Goal: Task Accomplishment & Management: Use online tool/utility

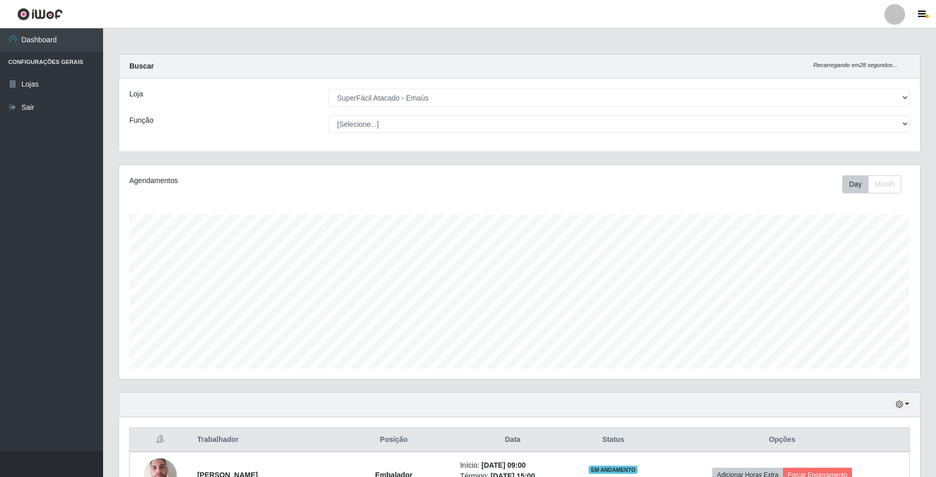
select select "407"
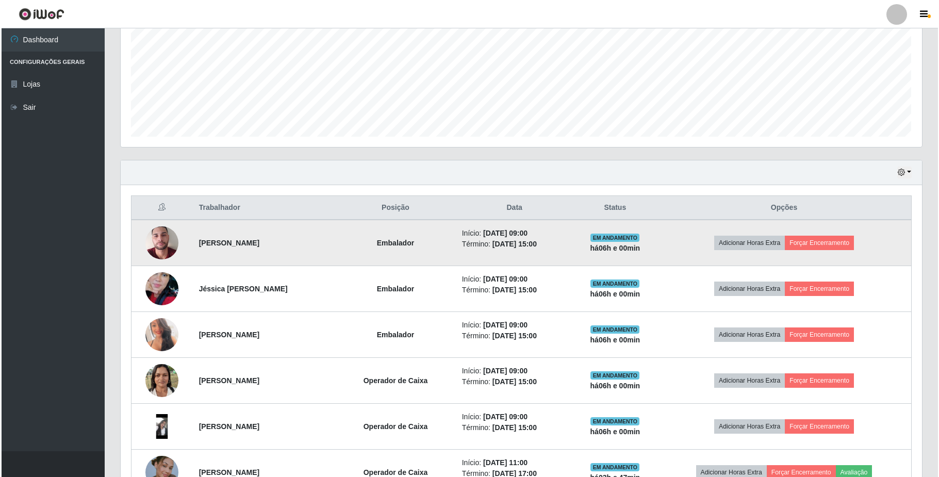
scroll to position [215, 801]
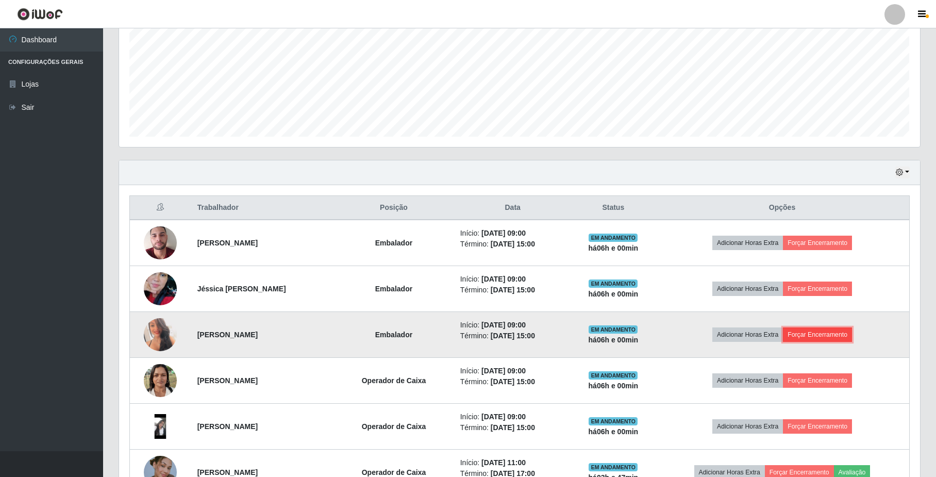
click at [836, 337] on button "Forçar Encerramento" at bounding box center [817, 334] width 69 height 14
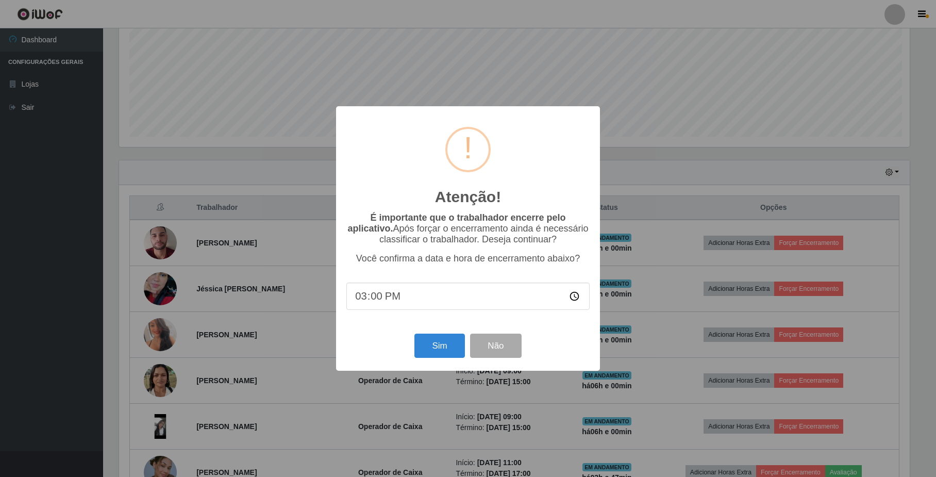
scroll to position [215, 793]
click at [450, 347] on button "Sim" at bounding box center [441, 346] width 50 height 24
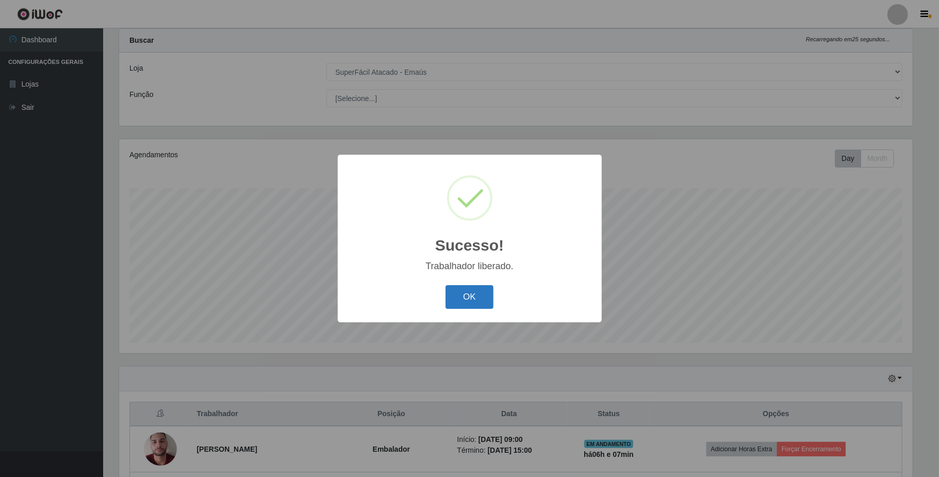
click at [462, 292] on button "OK" at bounding box center [470, 297] width 48 height 24
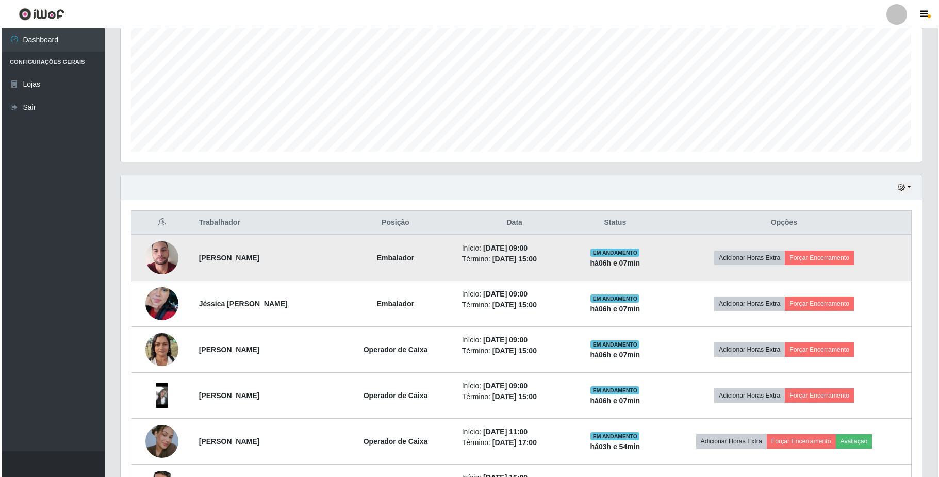
scroll to position [232, 0]
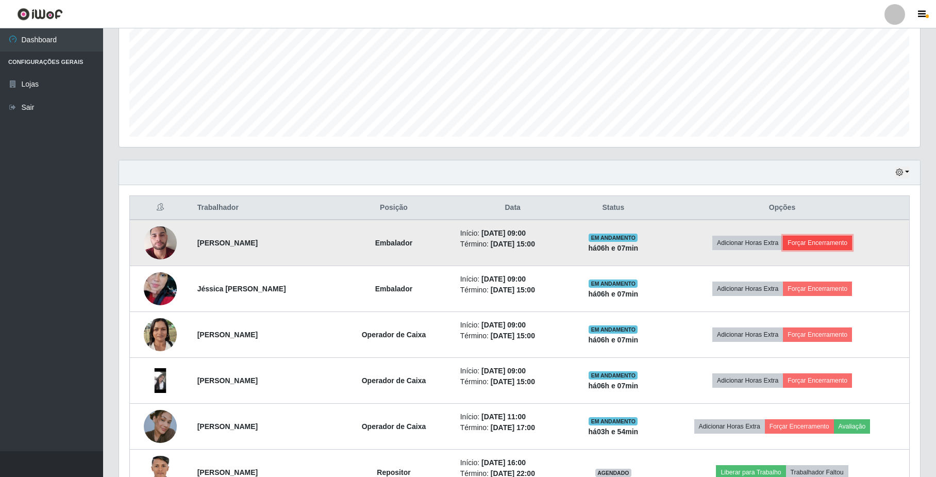
click at [828, 243] on button "Forçar Encerramento" at bounding box center [817, 243] width 69 height 14
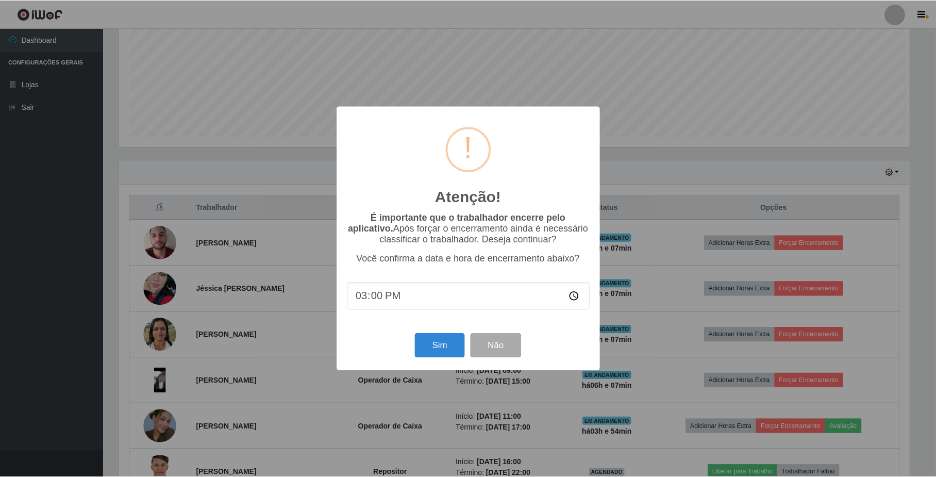
scroll to position [215, 793]
click at [421, 354] on button "Sim" at bounding box center [441, 346] width 50 height 24
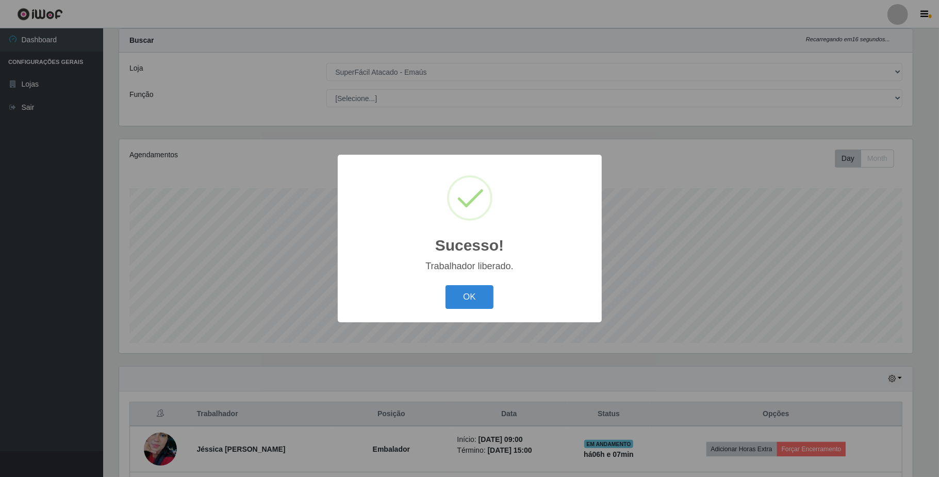
click at [445, 295] on div "OK Cancel" at bounding box center [469, 296] width 243 height 29
click at [460, 298] on button "OK" at bounding box center [470, 297] width 48 height 24
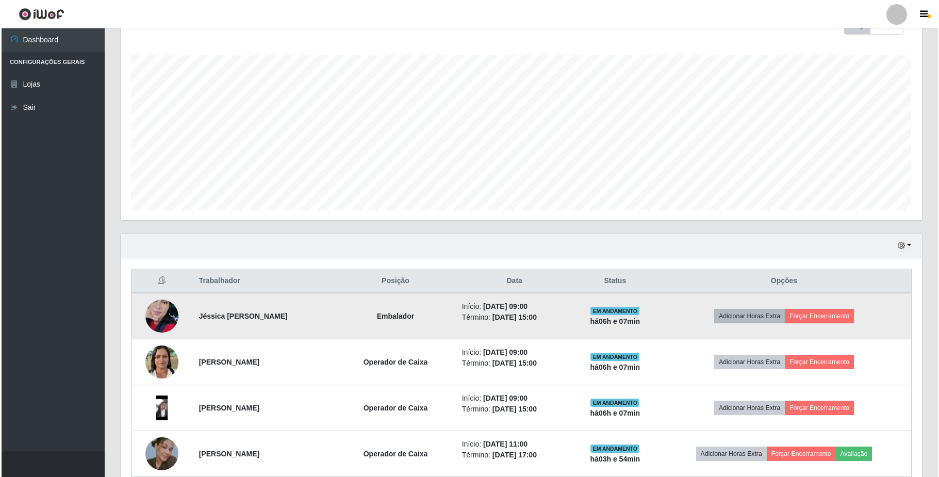
scroll to position [163, 0]
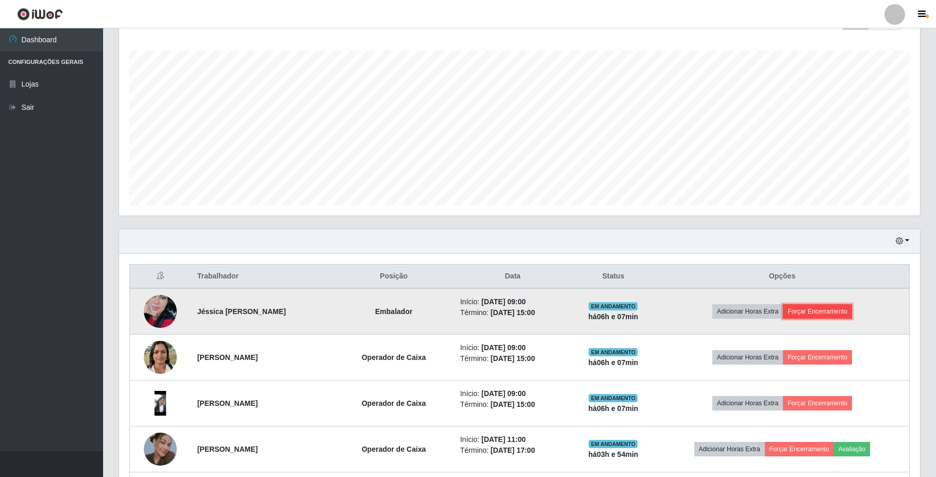
click at [810, 316] on button "Forçar Encerramento" at bounding box center [817, 311] width 69 height 14
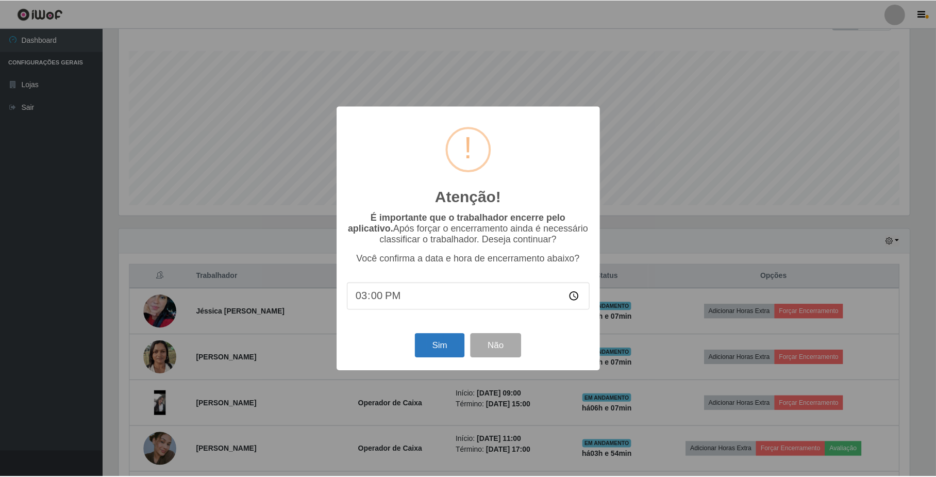
scroll to position [215, 793]
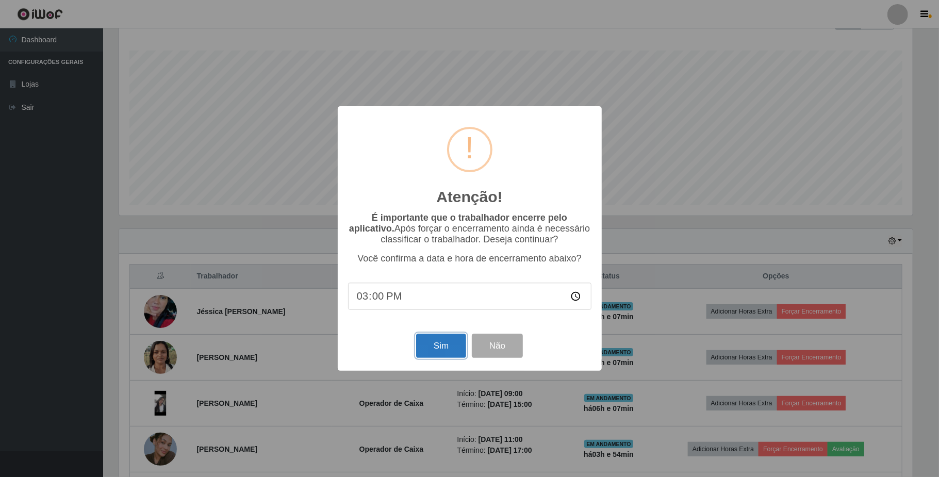
click at [436, 351] on button "Sim" at bounding box center [441, 346] width 50 height 24
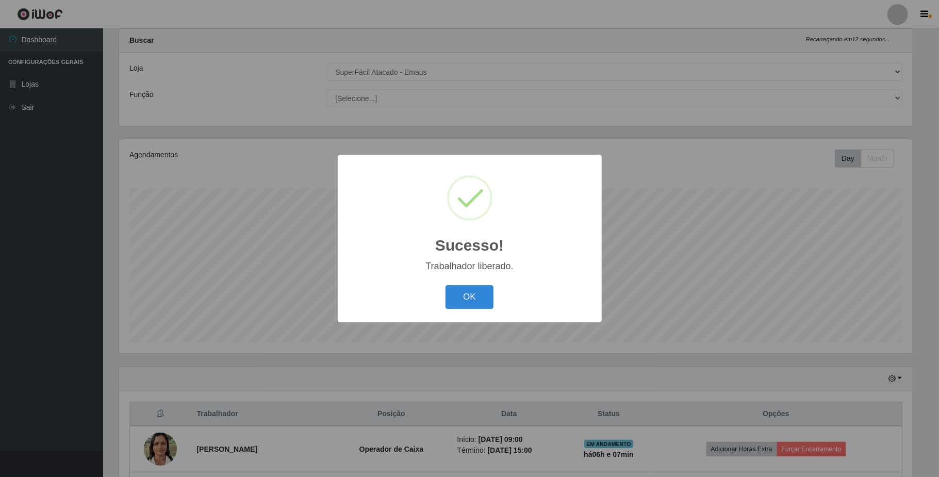
drag, startPoint x: 473, startPoint y: 308, endPoint x: 479, endPoint y: 298, distance: 11.8
click at [473, 307] on button "OK" at bounding box center [470, 297] width 48 height 24
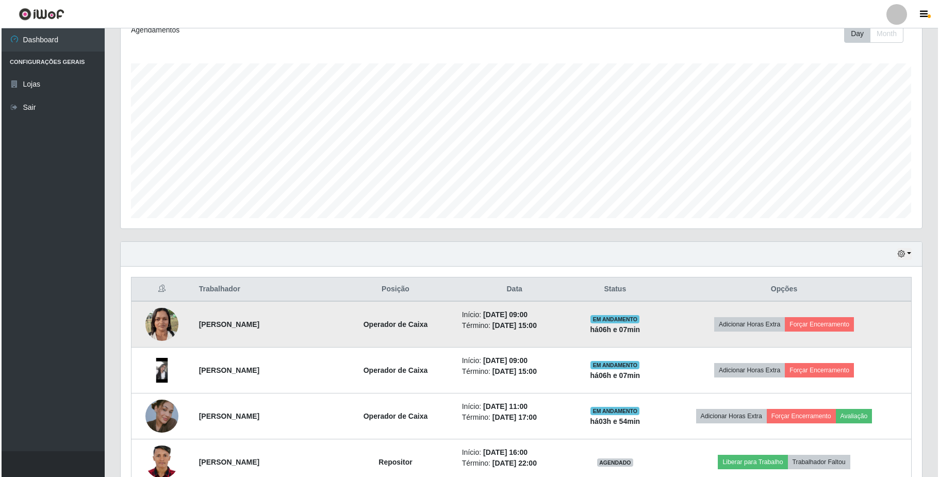
scroll to position [163, 0]
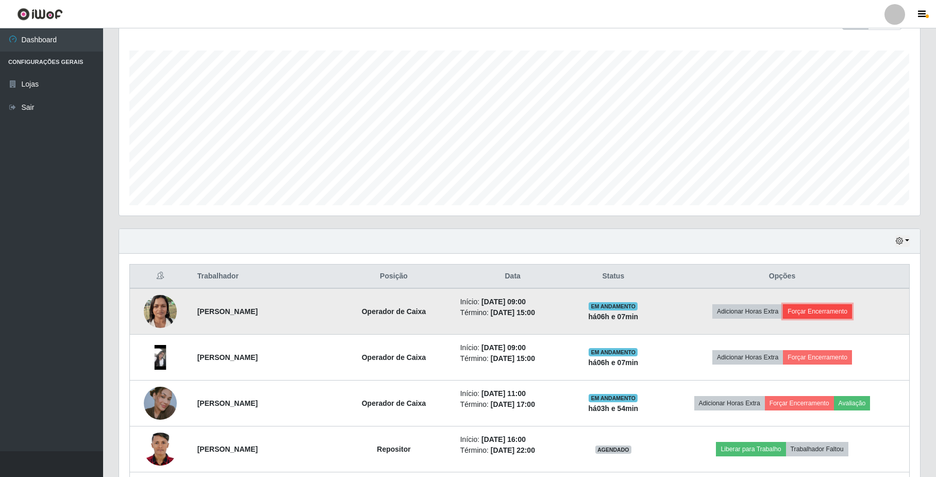
click at [829, 308] on button "Forçar Encerramento" at bounding box center [817, 311] width 69 height 14
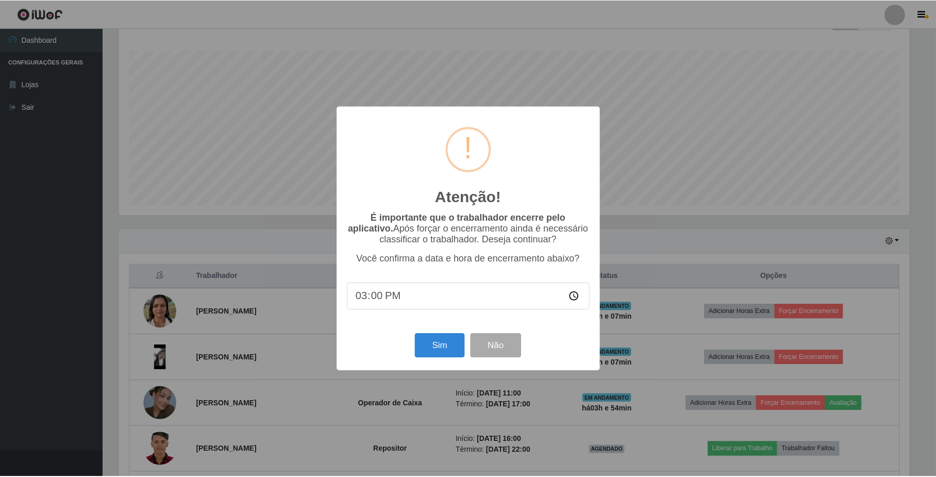
scroll to position [215, 793]
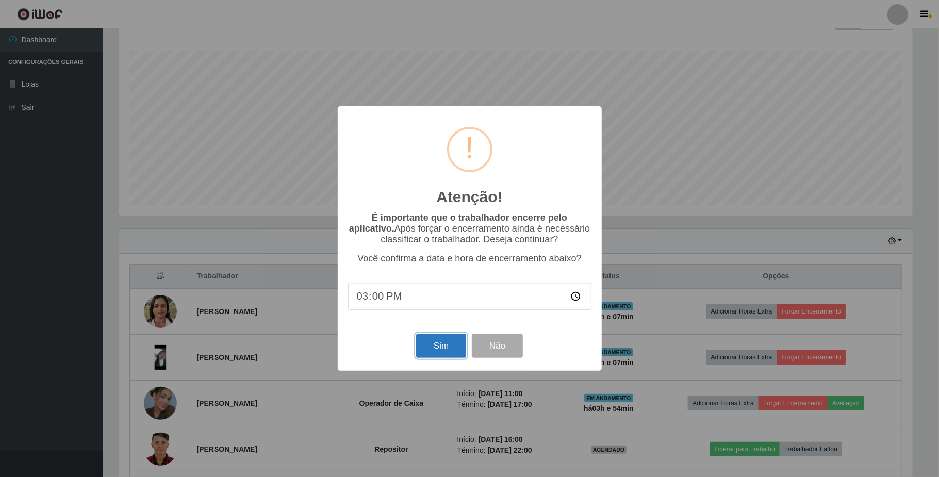
click at [441, 352] on button "Sim" at bounding box center [441, 346] width 50 height 24
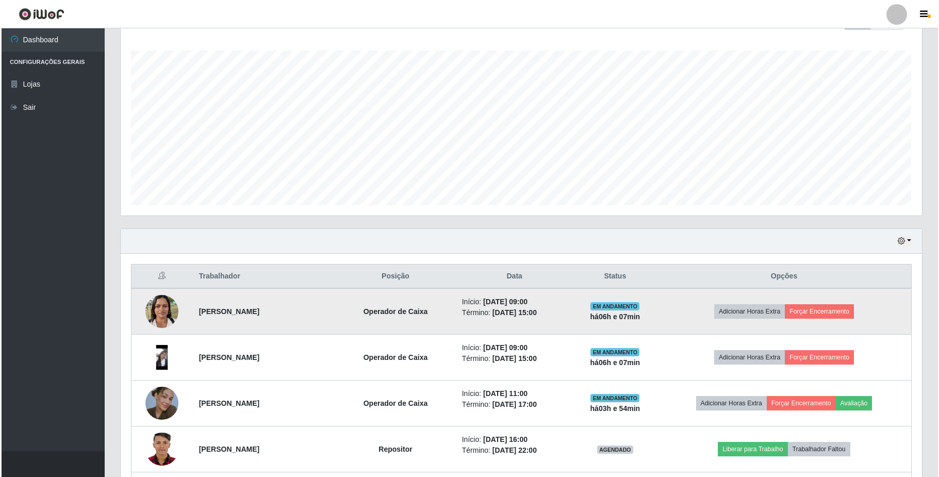
scroll to position [0, 0]
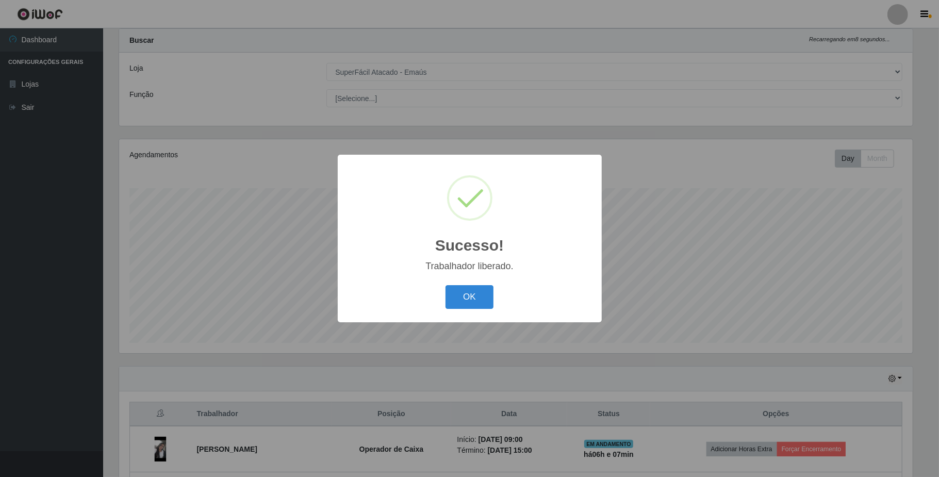
drag, startPoint x: 425, startPoint y: 294, endPoint x: 445, endPoint y: 294, distance: 19.1
click at [430, 294] on div "OK Cancel" at bounding box center [469, 296] width 243 height 29
drag, startPoint x: 452, startPoint y: 293, endPoint x: 463, endPoint y: 293, distance: 10.8
click at [452, 293] on button "OK" at bounding box center [470, 297] width 48 height 24
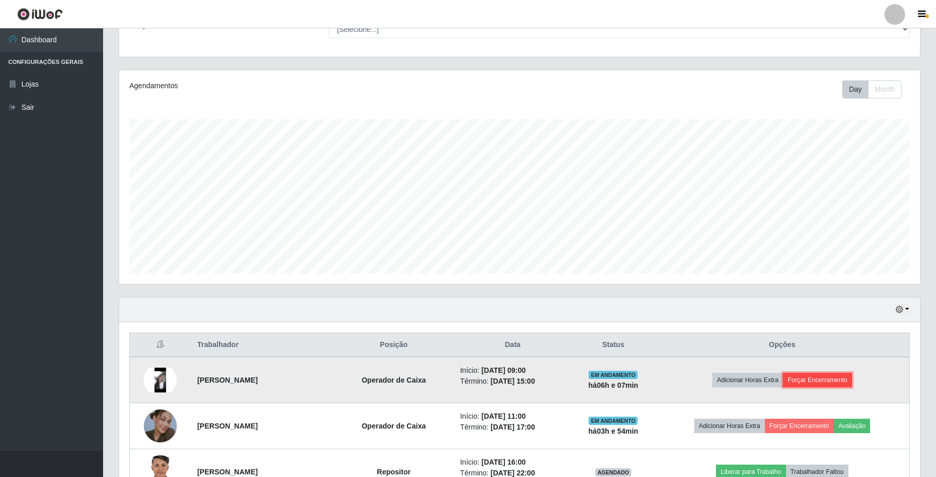
click at [824, 377] on button "Forçar Encerramento" at bounding box center [817, 380] width 69 height 14
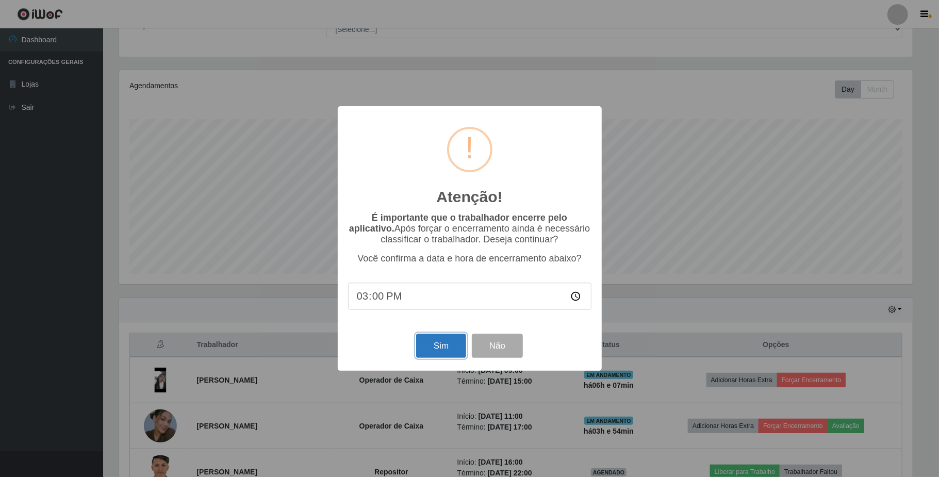
click at [438, 347] on button "Sim" at bounding box center [441, 346] width 50 height 24
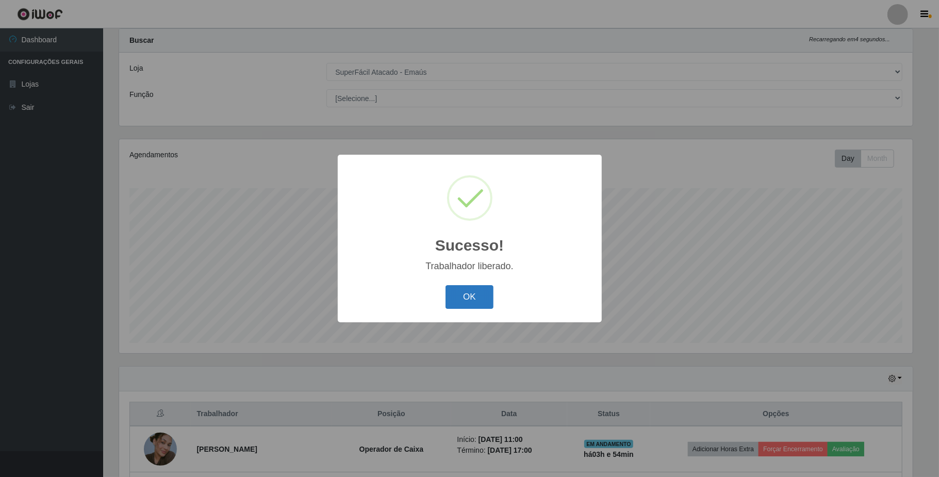
click at [461, 308] on button "OK" at bounding box center [470, 297] width 48 height 24
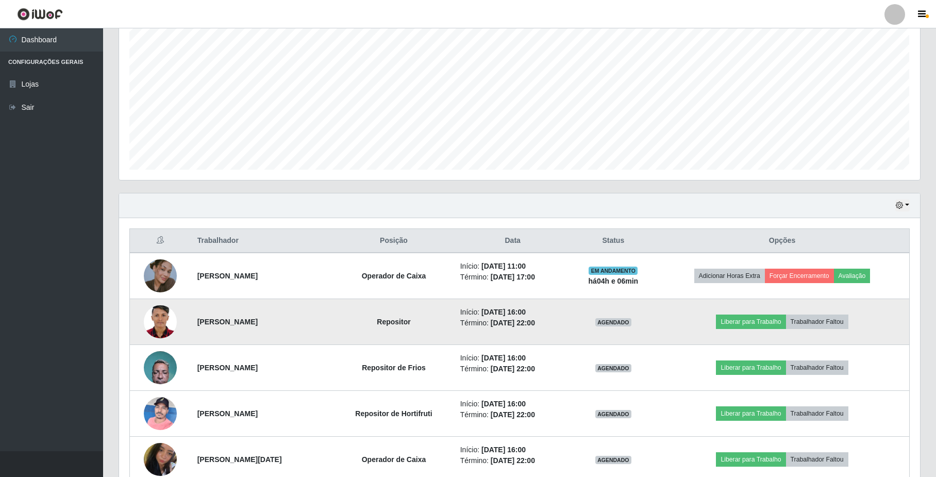
scroll to position [206, 0]
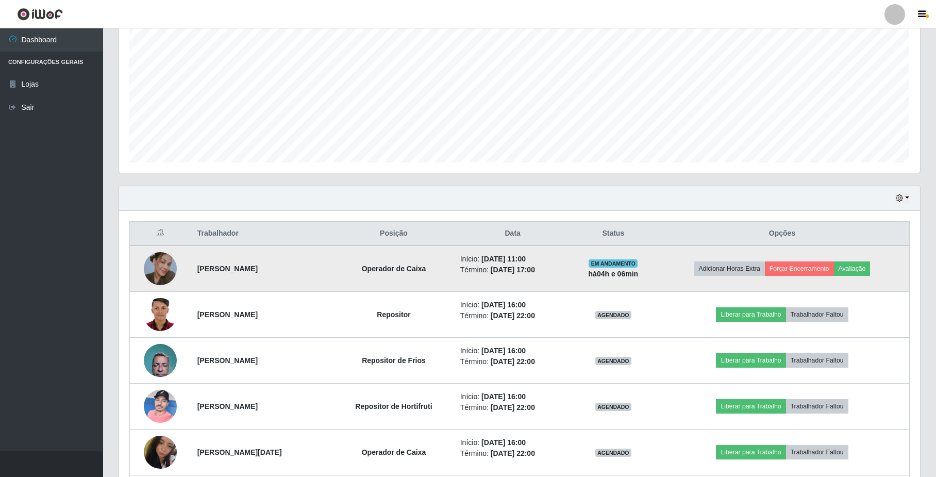
click at [146, 273] on img at bounding box center [160, 268] width 33 height 59
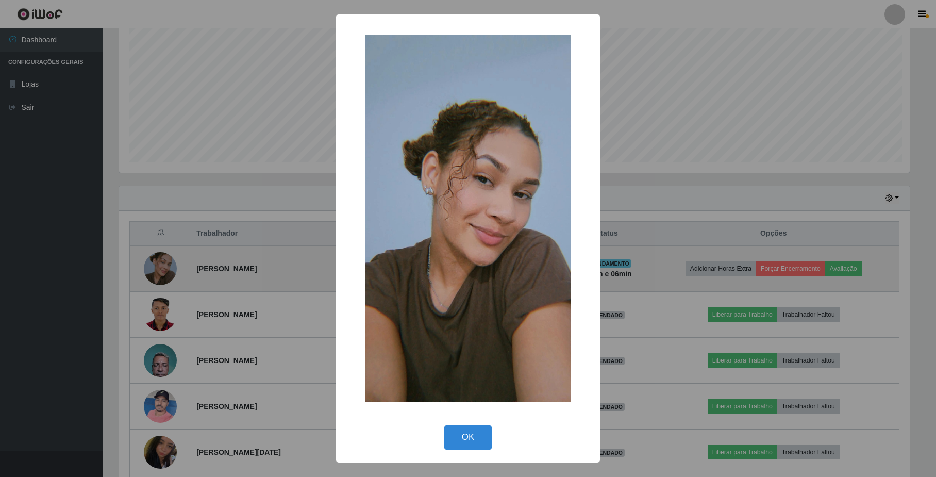
scroll to position [215, 793]
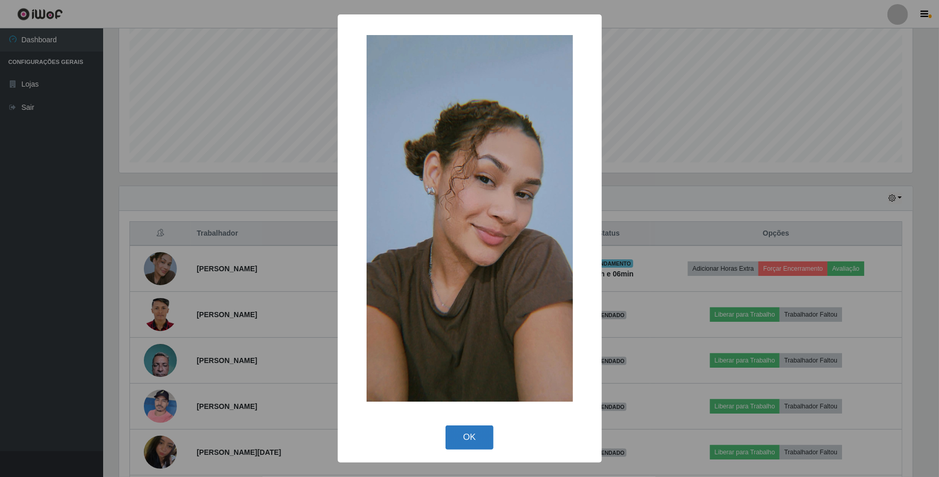
click at [461, 437] on button "OK" at bounding box center [470, 437] width 48 height 24
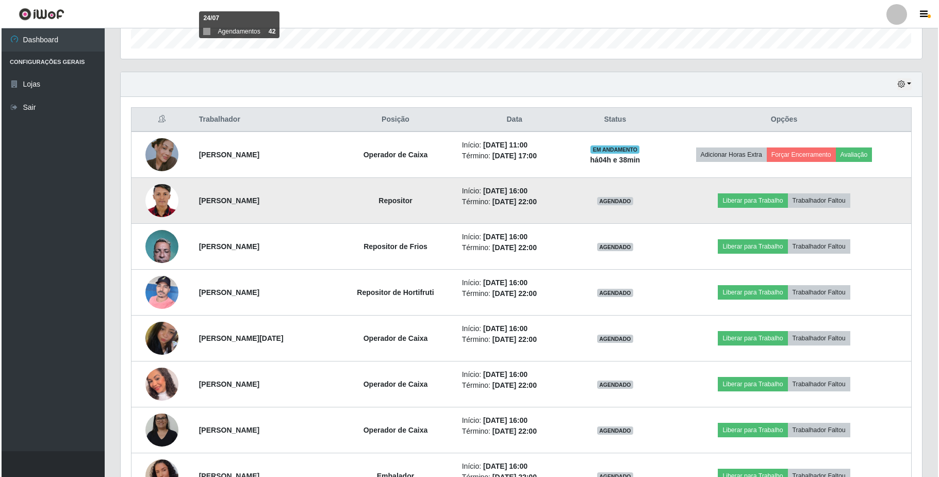
scroll to position [343, 0]
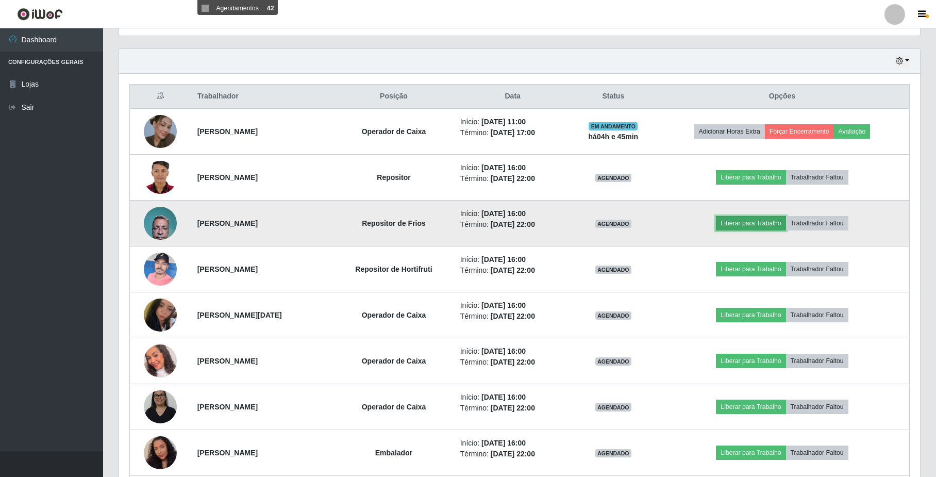
click at [757, 225] on button "Liberar para Trabalho" at bounding box center [751, 223] width 70 height 14
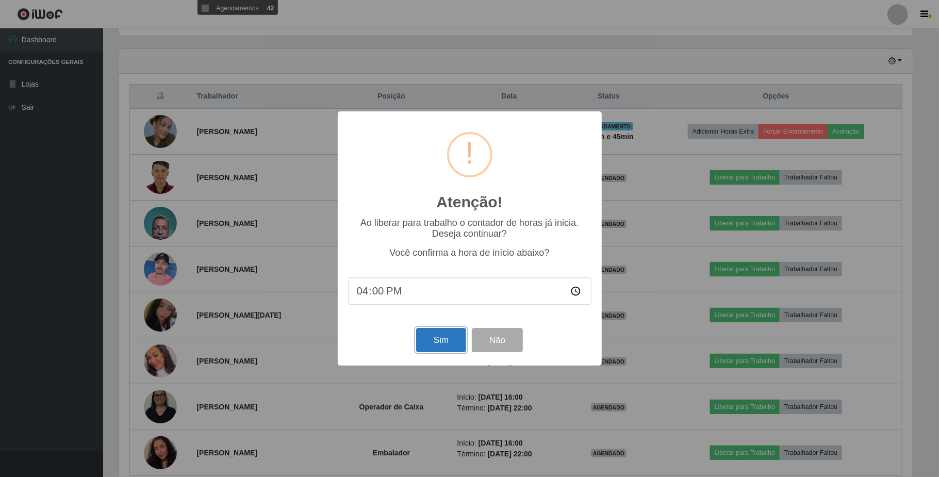
click at [428, 347] on button "Sim" at bounding box center [441, 340] width 50 height 24
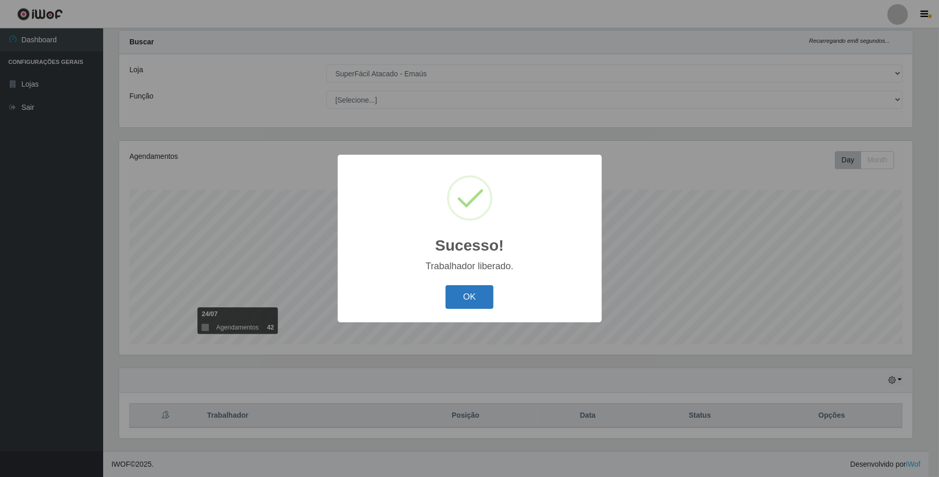
click at [469, 298] on button "OK" at bounding box center [470, 297] width 48 height 24
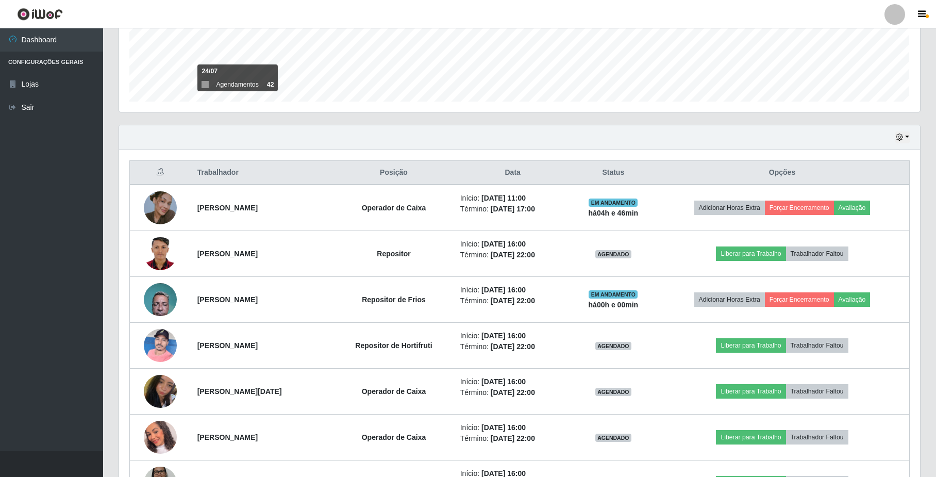
scroll to position [301, 0]
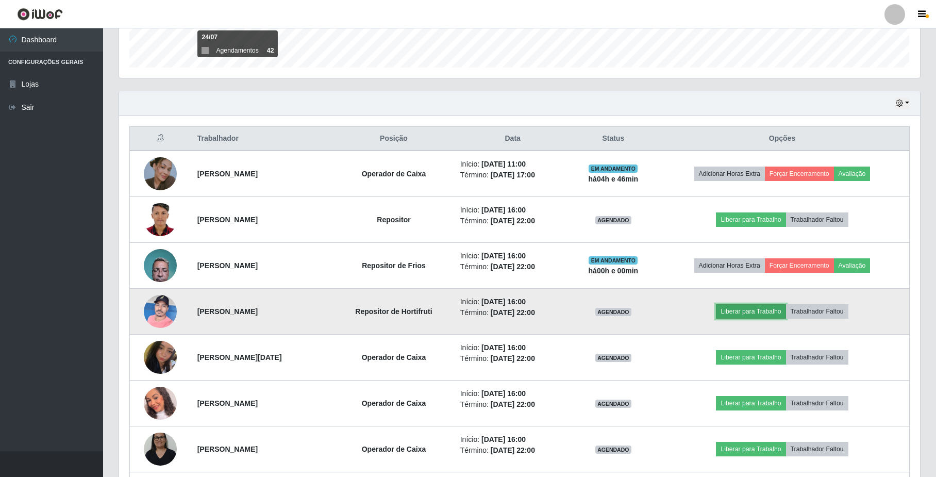
click at [738, 312] on button "Liberar para Trabalho" at bounding box center [751, 311] width 70 height 14
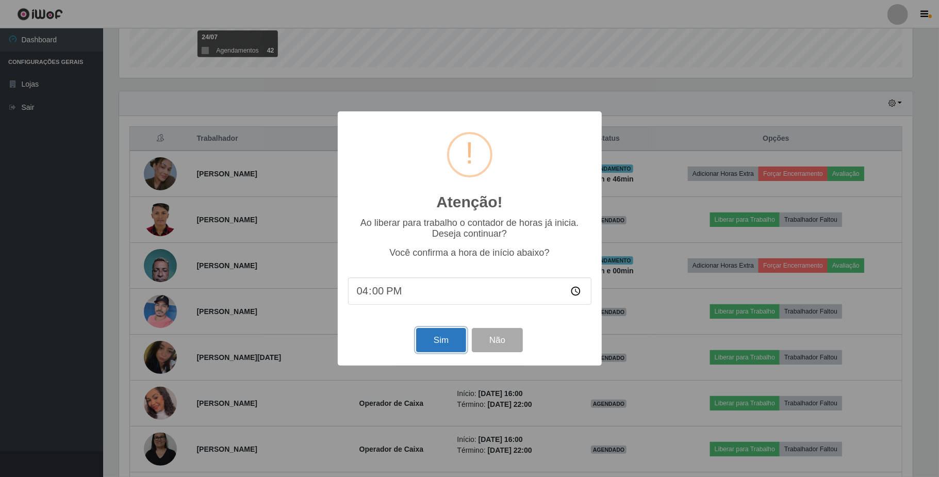
click at [445, 342] on button "Sim" at bounding box center [441, 340] width 50 height 24
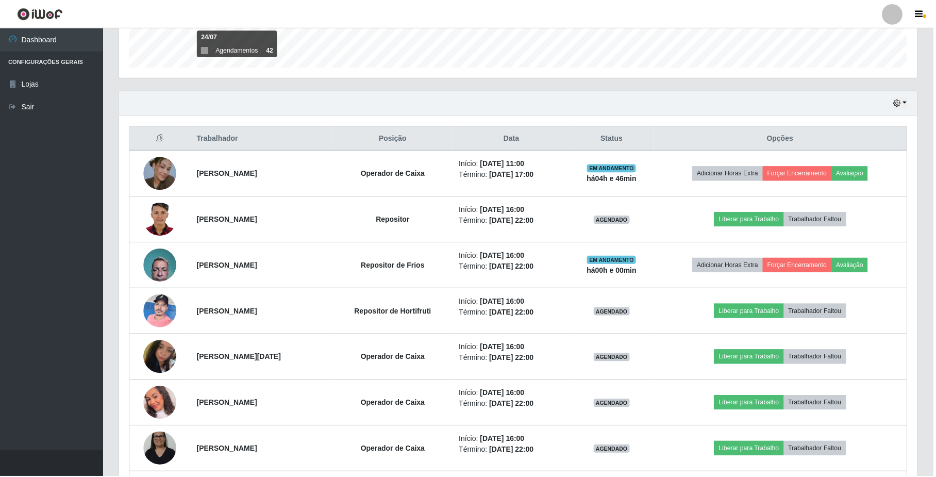
scroll to position [26, 0]
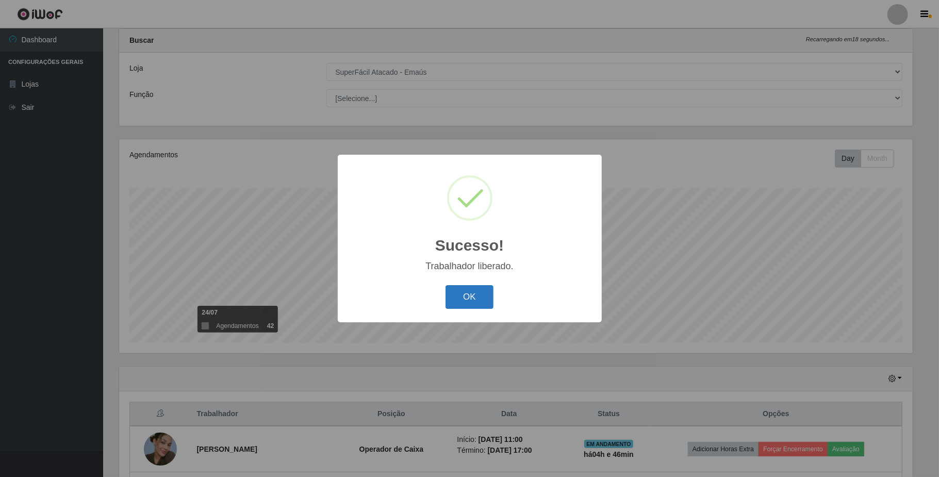
click at [464, 296] on button "OK" at bounding box center [470, 297] width 48 height 24
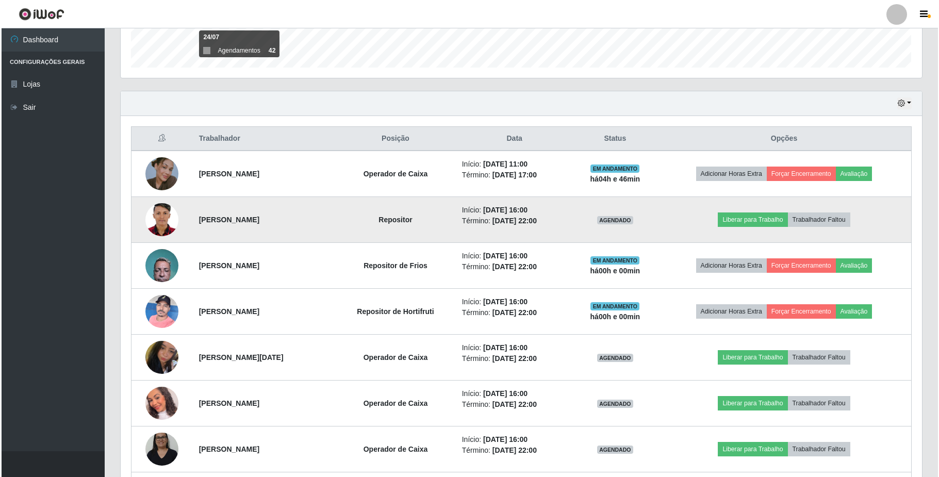
scroll to position [370, 0]
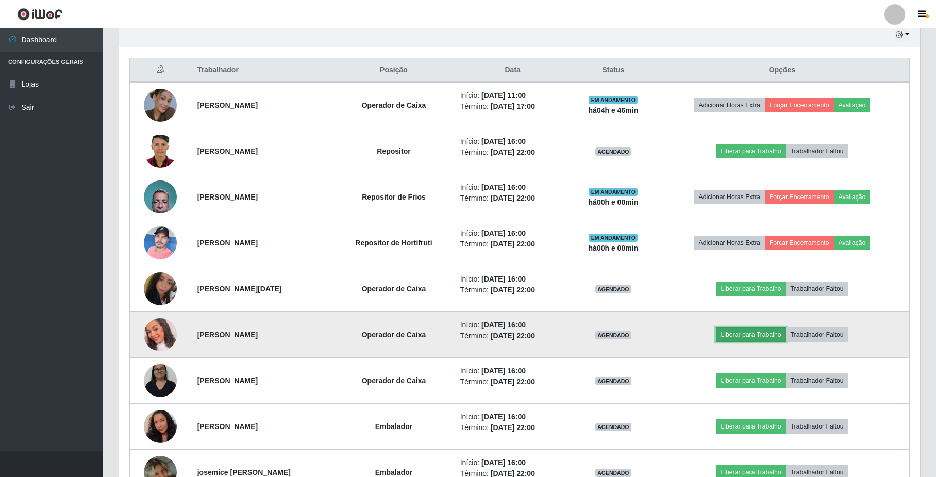
click at [760, 341] on button "Liberar para Trabalho" at bounding box center [751, 334] width 70 height 14
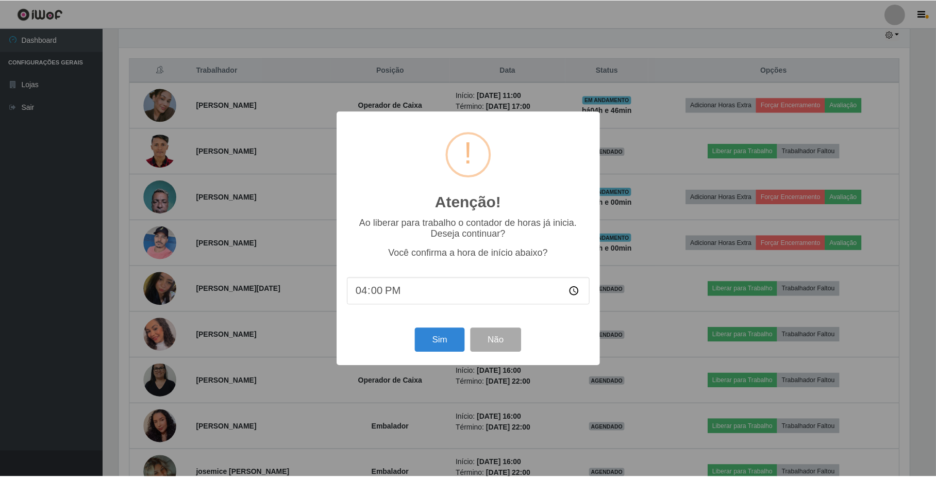
scroll to position [215, 793]
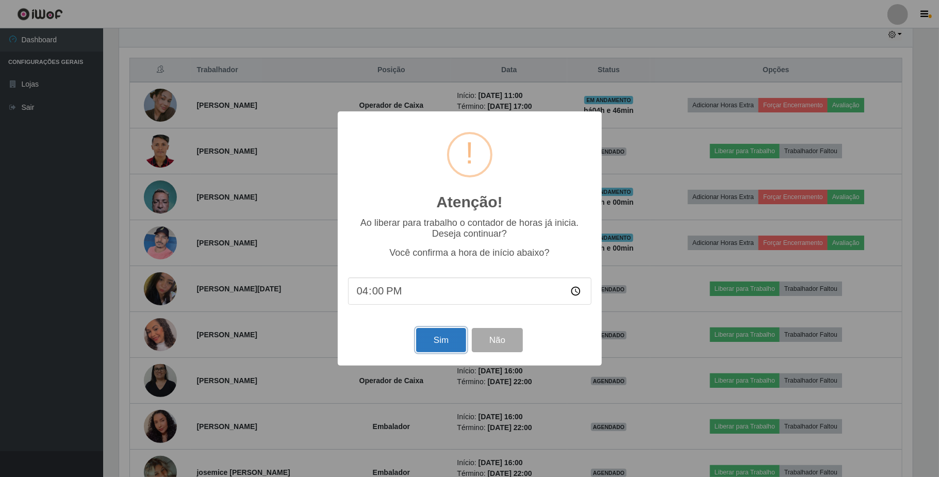
click at [443, 341] on button "Sim" at bounding box center [441, 340] width 50 height 24
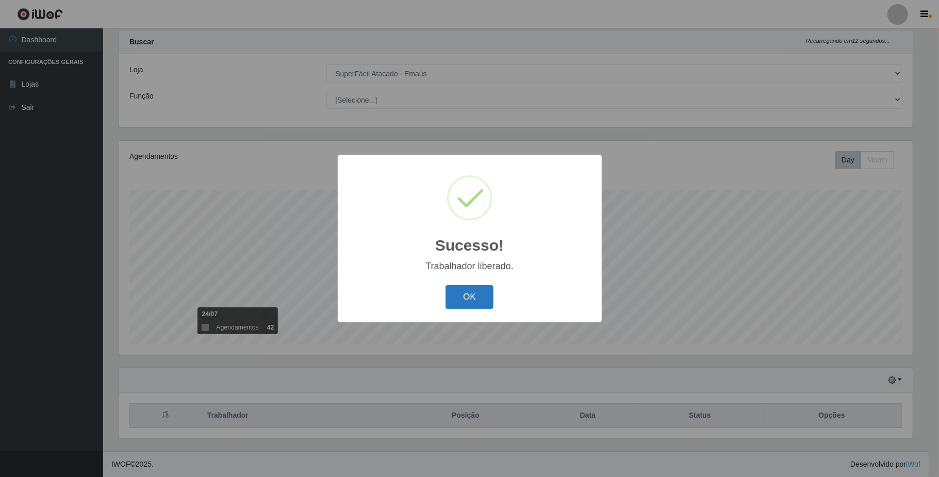
click at [467, 302] on button "OK" at bounding box center [470, 297] width 48 height 24
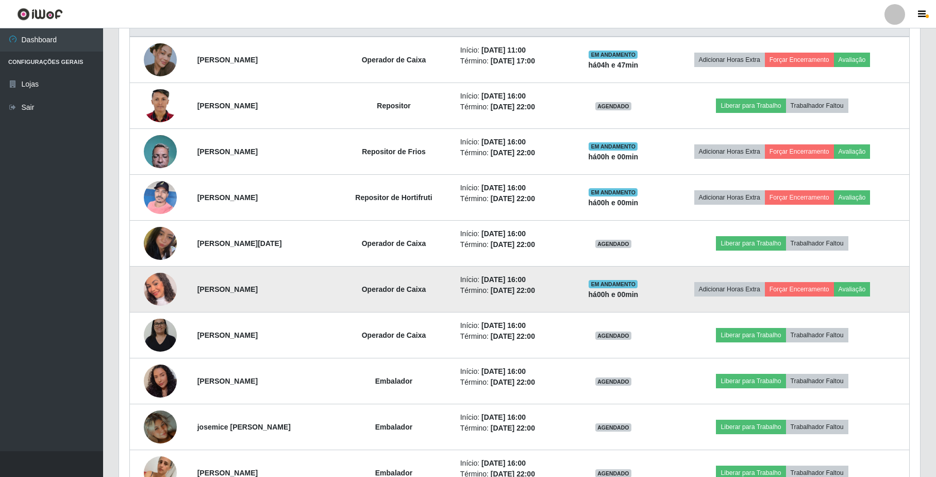
scroll to position [438, 0]
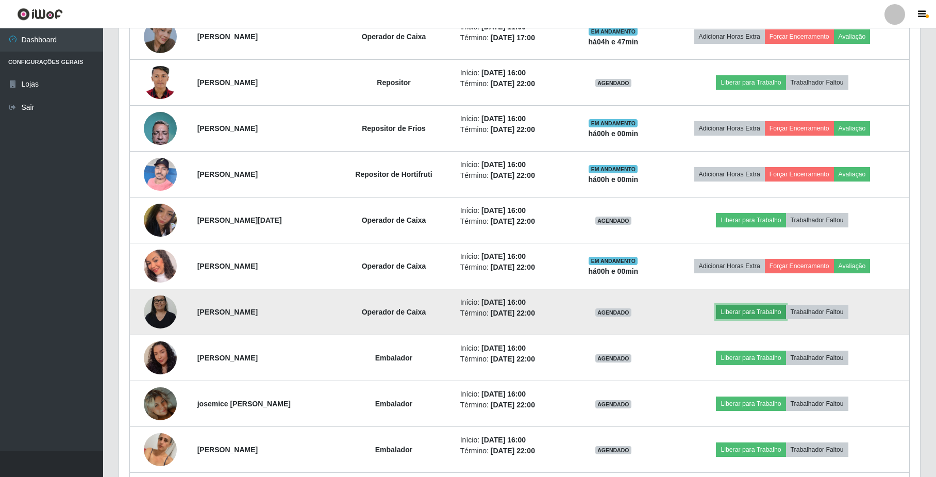
click at [749, 317] on button "Liberar para Trabalho" at bounding box center [751, 312] width 70 height 14
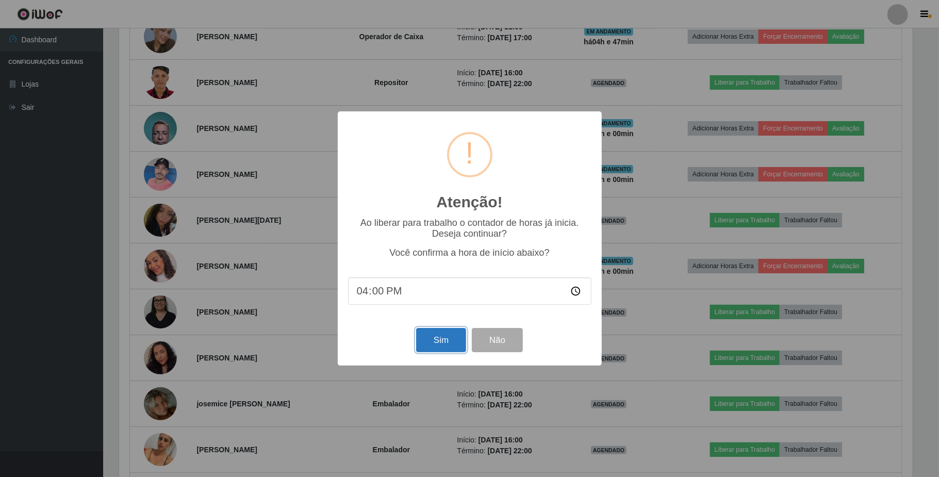
click at [422, 339] on button "Sim" at bounding box center [441, 340] width 50 height 24
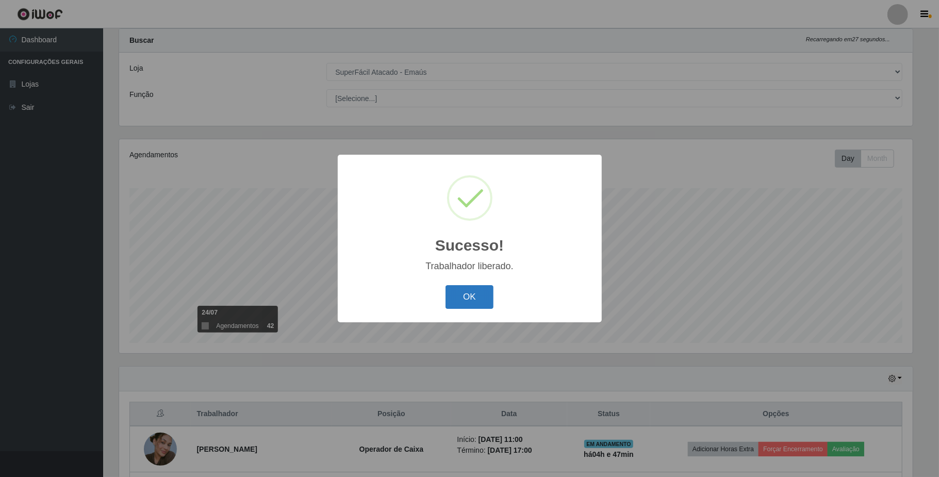
click at [473, 293] on button "OK" at bounding box center [470, 297] width 48 height 24
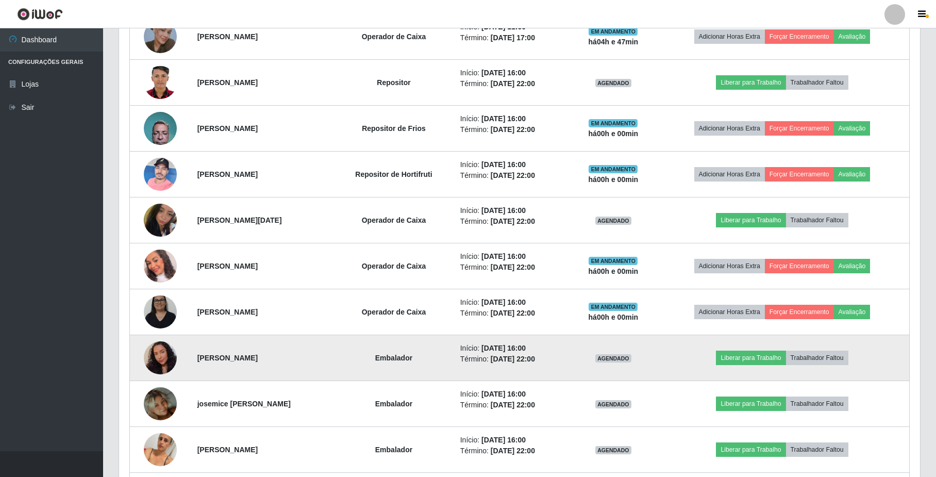
scroll to position [507, 0]
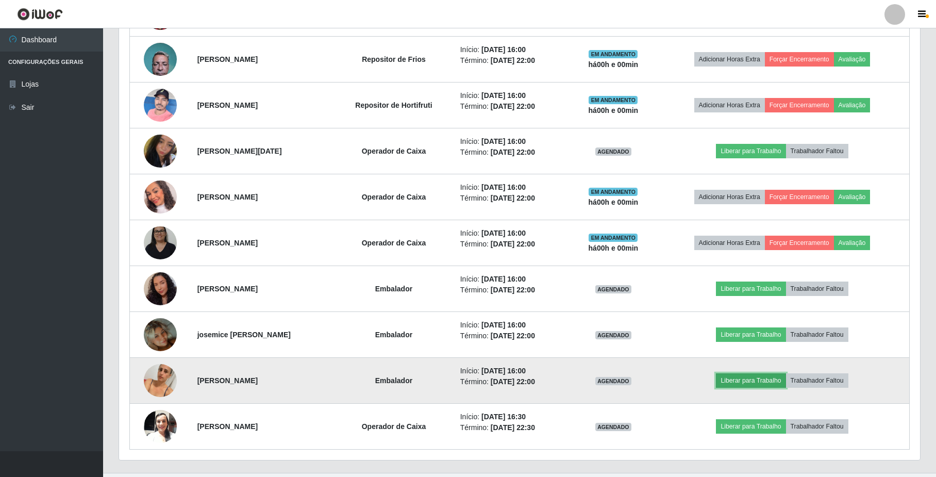
click at [749, 380] on button "Liberar para Trabalho" at bounding box center [751, 380] width 70 height 14
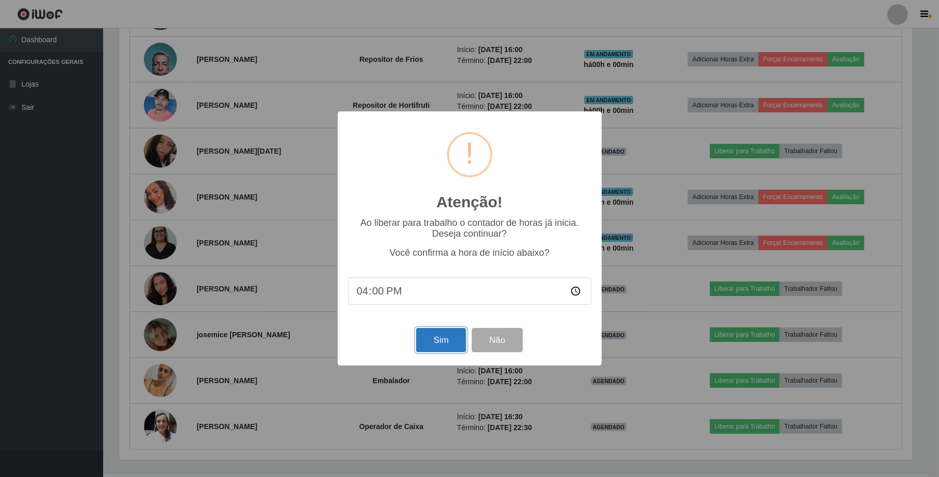
click at [429, 339] on button "Sim" at bounding box center [441, 340] width 50 height 24
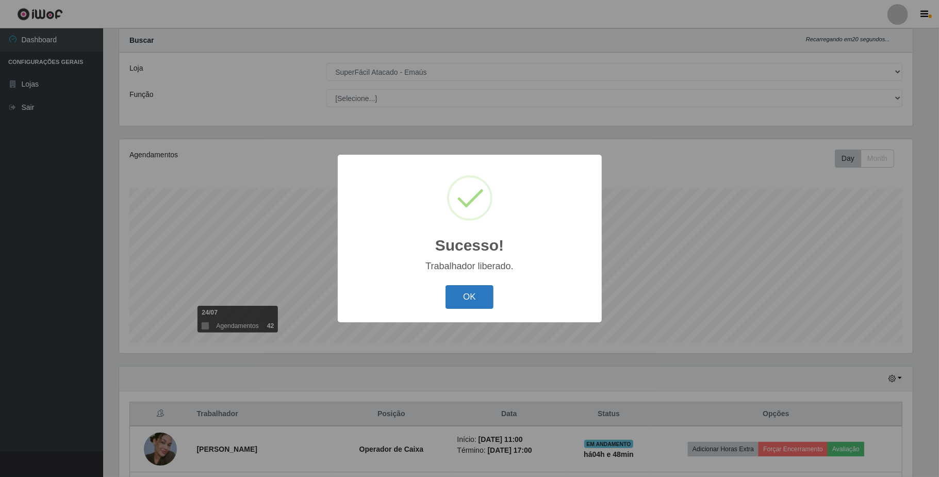
click at [468, 292] on button "OK" at bounding box center [470, 297] width 48 height 24
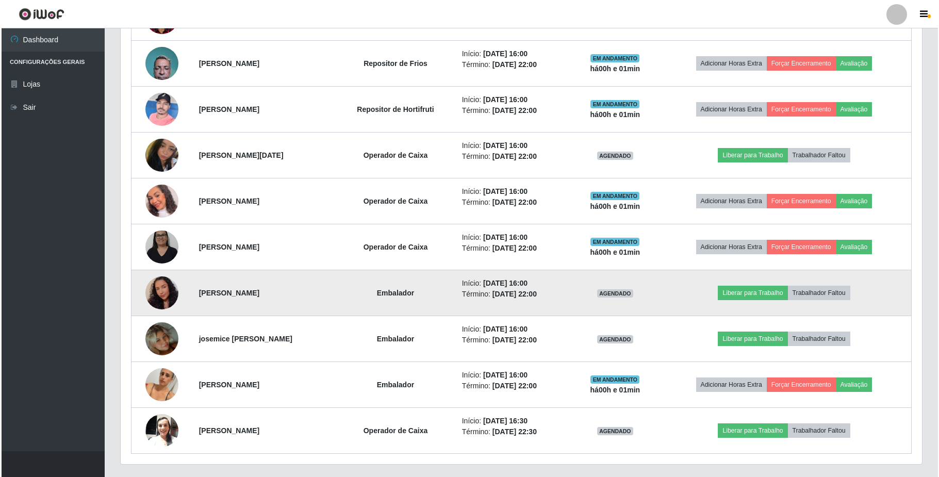
scroll to position [507, 0]
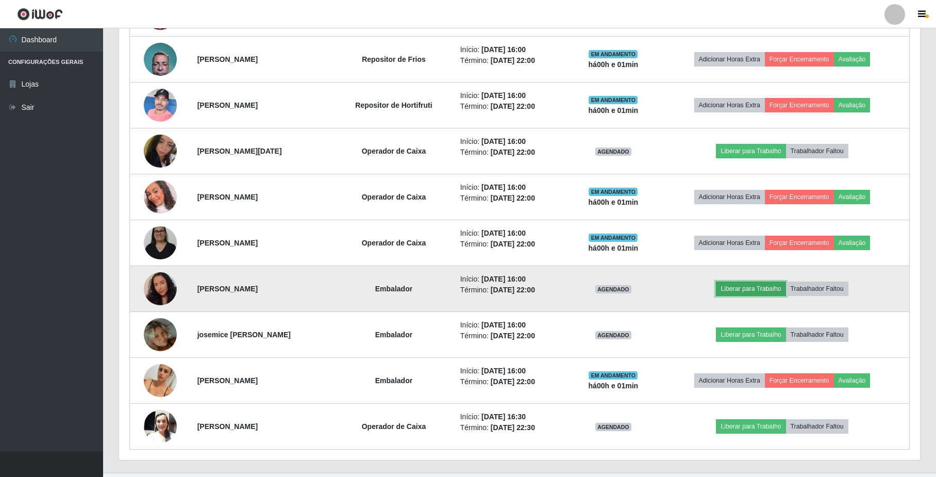
click at [736, 287] on button "Liberar para Trabalho" at bounding box center [751, 289] width 70 height 14
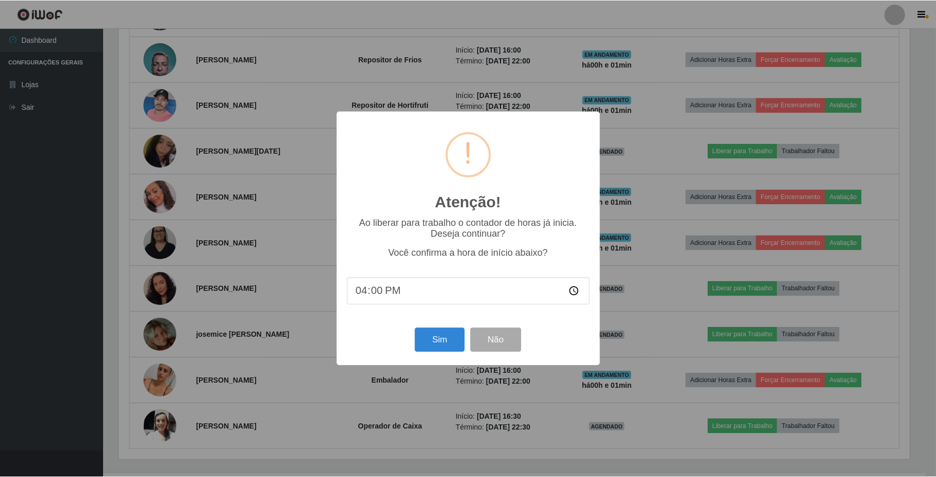
scroll to position [215, 793]
click at [428, 337] on button "Sim" at bounding box center [441, 340] width 50 height 24
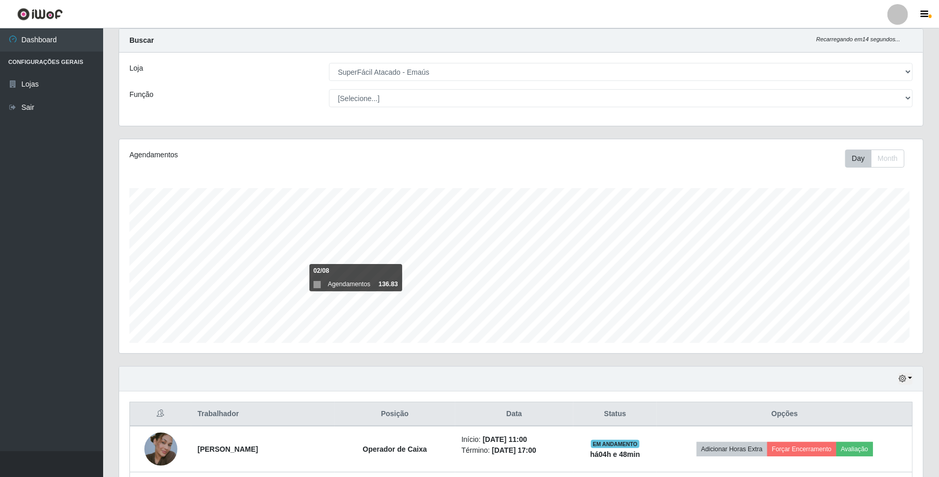
scroll to position [515450, 514871]
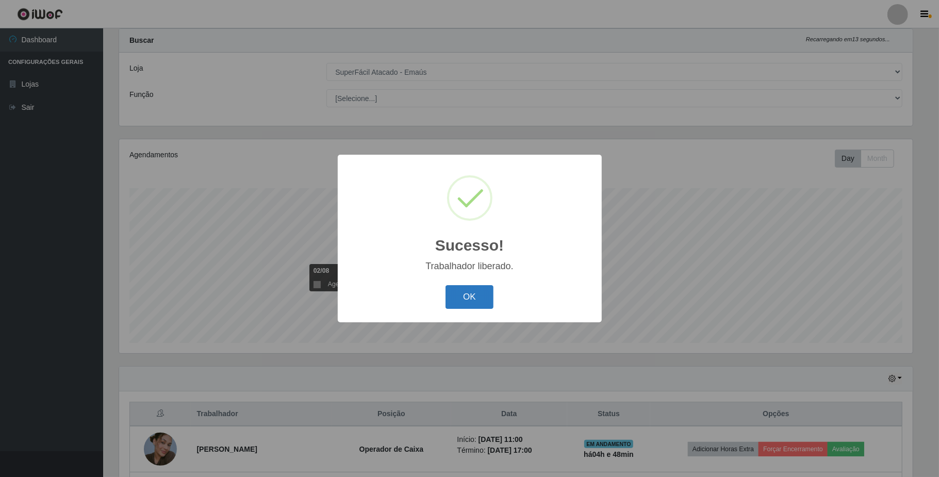
click at [471, 305] on button "OK" at bounding box center [470, 297] width 48 height 24
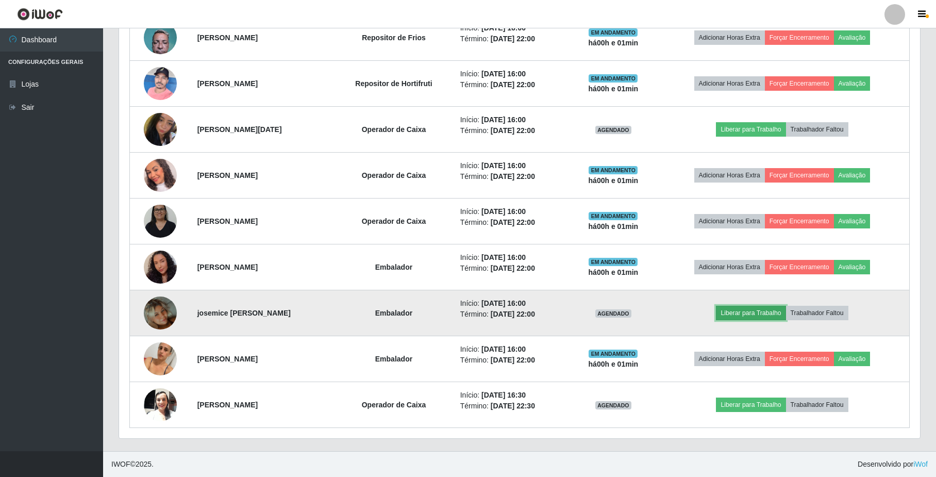
click at [749, 311] on button "Liberar para Trabalho" at bounding box center [751, 313] width 70 height 14
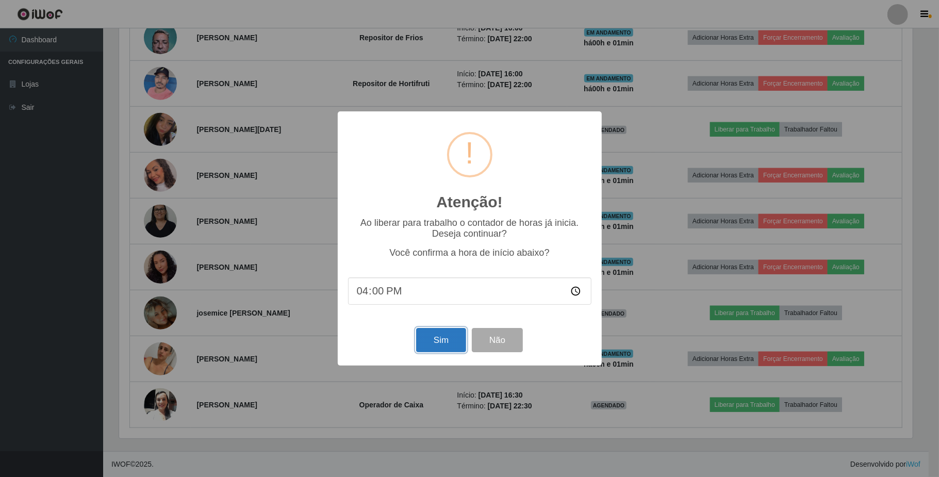
click at [438, 345] on button "Sim" at bounding box center [441, 340] width 50 height 24
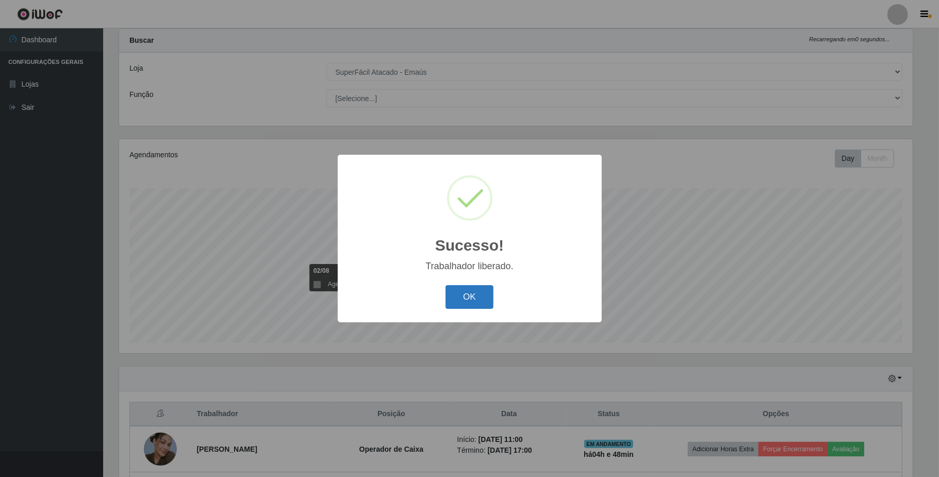
click at [456, 300] on button "OK" at bounding box center [470, 297] width 48 height 24
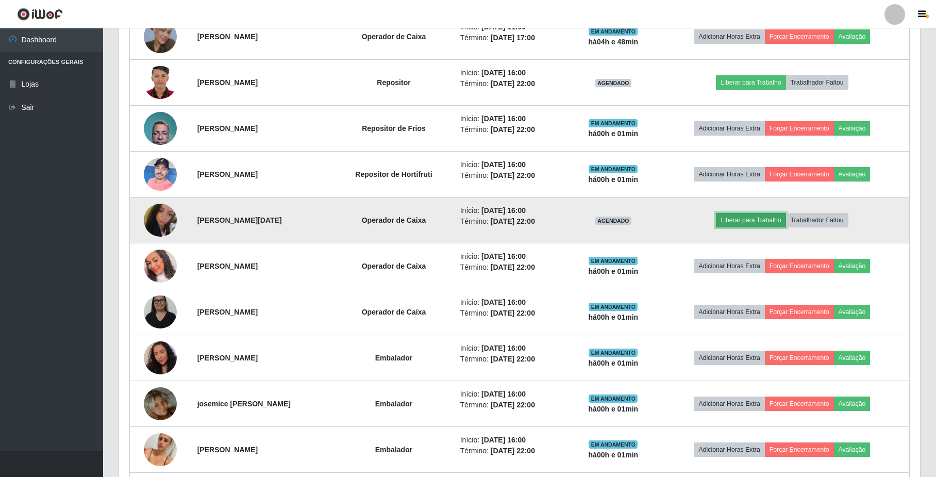
click at [737, 225] on button "Liberar para Trabalho" at bounding box center [751, 220] width 70 height 14
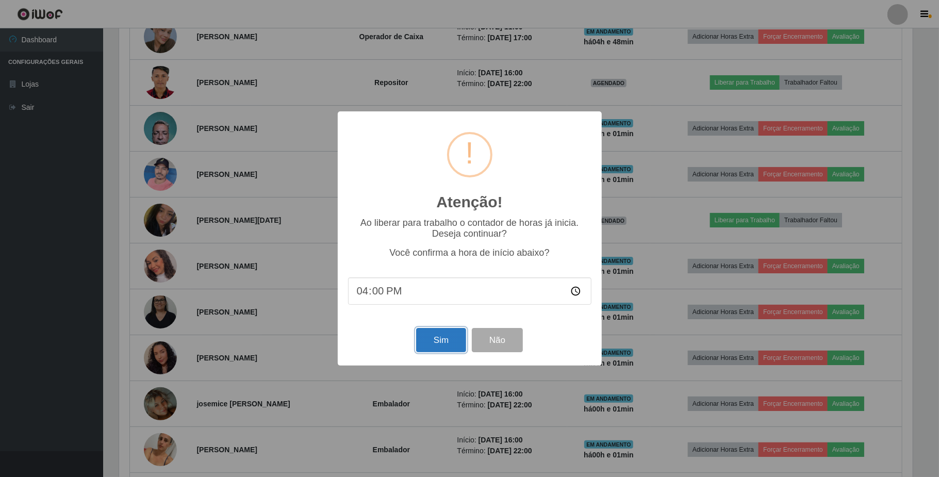
click at [445, 351] on button "Sim" at bounding box center [441, 340] width 50 height 24
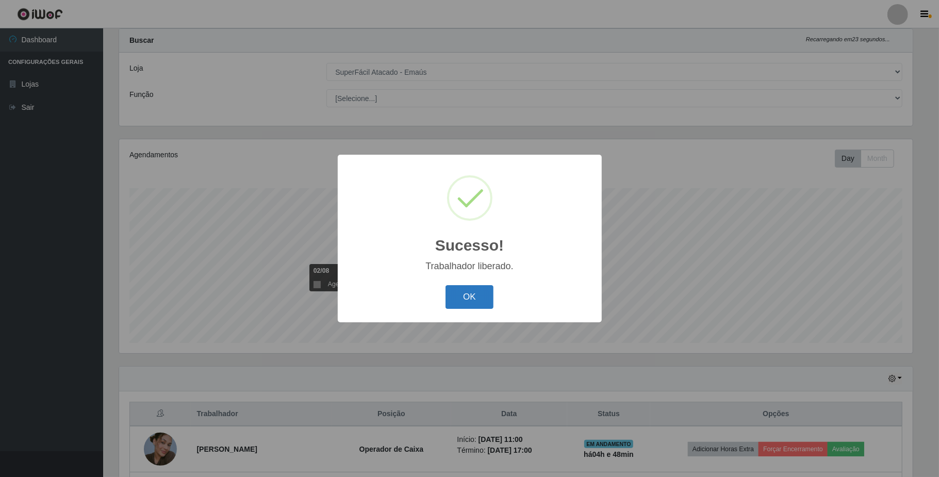
click at [464, 285] on button "OK" at bounding box center [470, 297] width 48 height 24
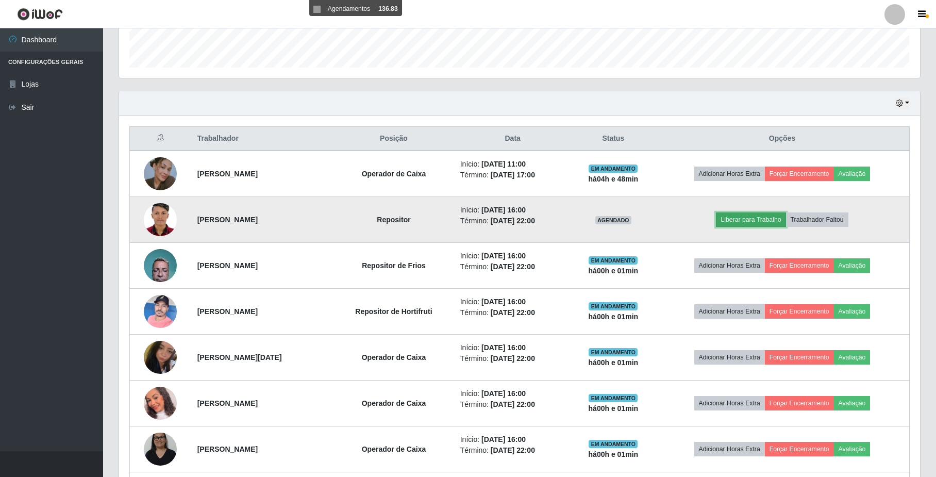
click at [751, 223] on button "Liberar para Trabalho" at bounding box center [751, 219] width 70 height 14
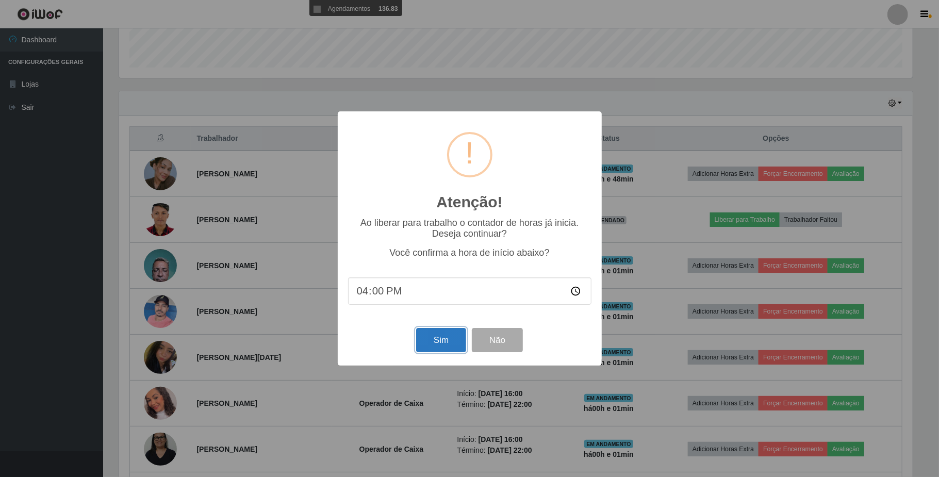
click at [444, 342] on button "Sim" at bounding box center [441, 340] width 50 height 24
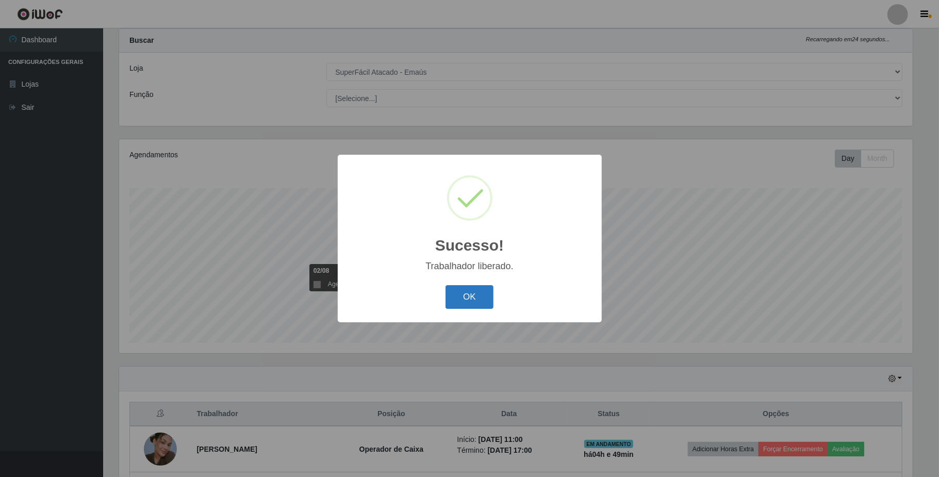
click at [471, 304] on button "OK" at bounding box center [470, 297] width 48 height 24
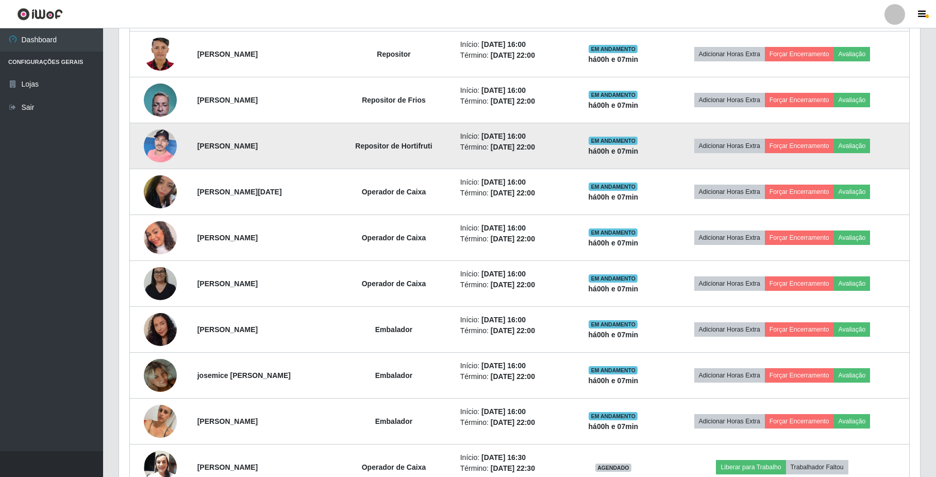
scroll to position [533, 0]
